Goal: Find specific page/section: Find specific page/section

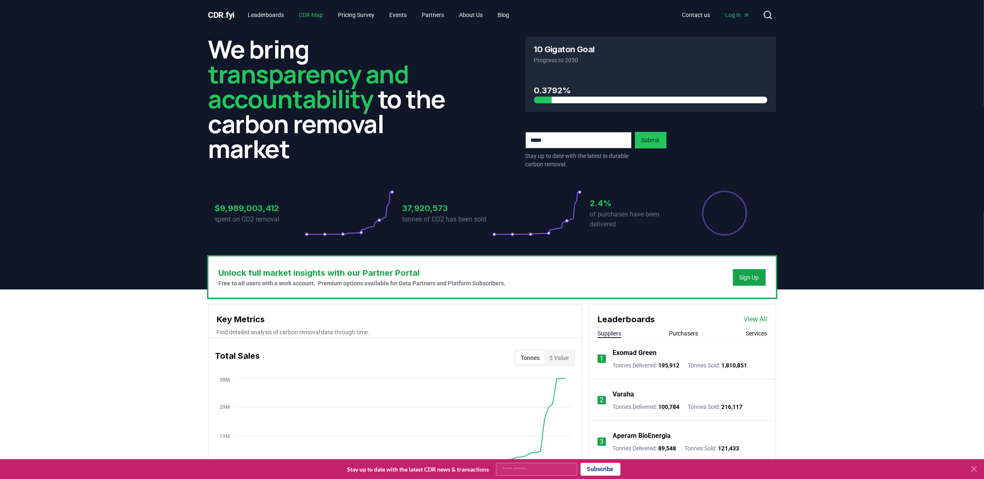
click at [316, 15] on link "CDR Map" at bounding box center [310, 14] width 37 height 15
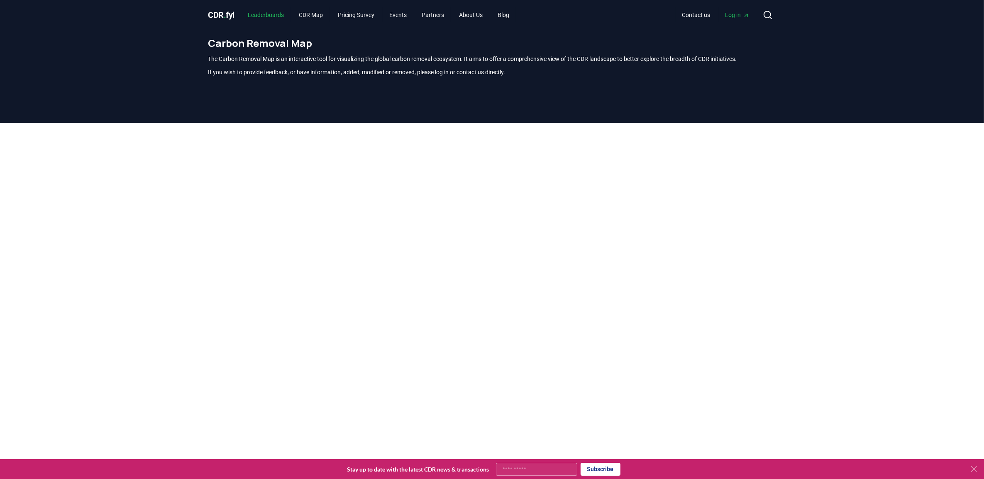
click at [269, 12] on link "Leaderboards" at bounding box center [265, 14] width 49 height 15
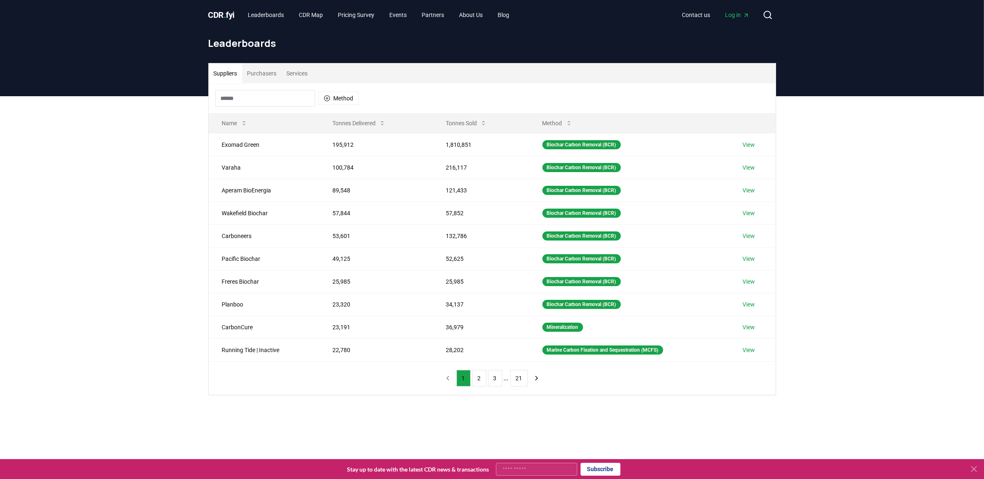
click at [263, 71] on button "Purchasers" at bounding box center [261, 74] width 39 height 20
click at [223, 72] on button "Suppliers" at bounding box center [226, 74] width 34 height 20
click at [306, 71] on button "Services" at bounding box center [297, 74] width 31 height 20
